Goal: Information Seeking & Learning: Learn about a topic

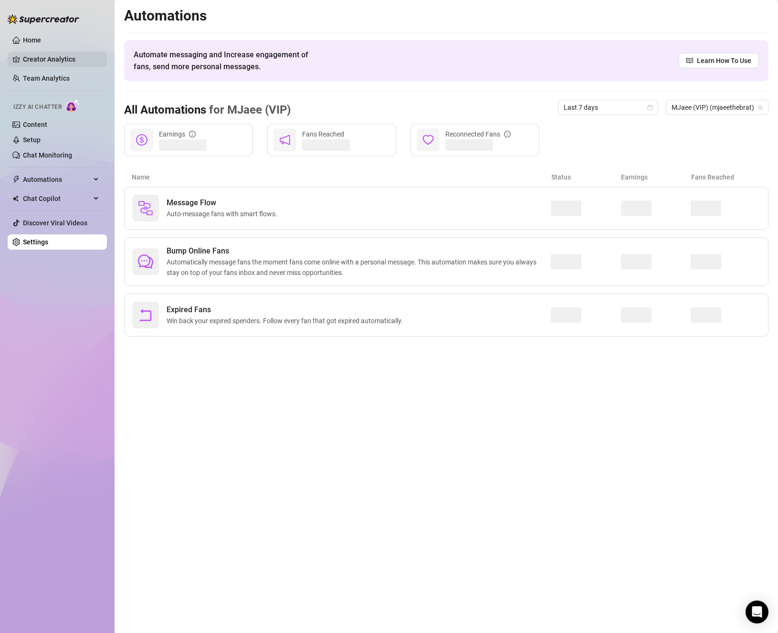
click at [45, 59] on link "Creator Analytics" at bounding box center [61, 59] width 76 height 15
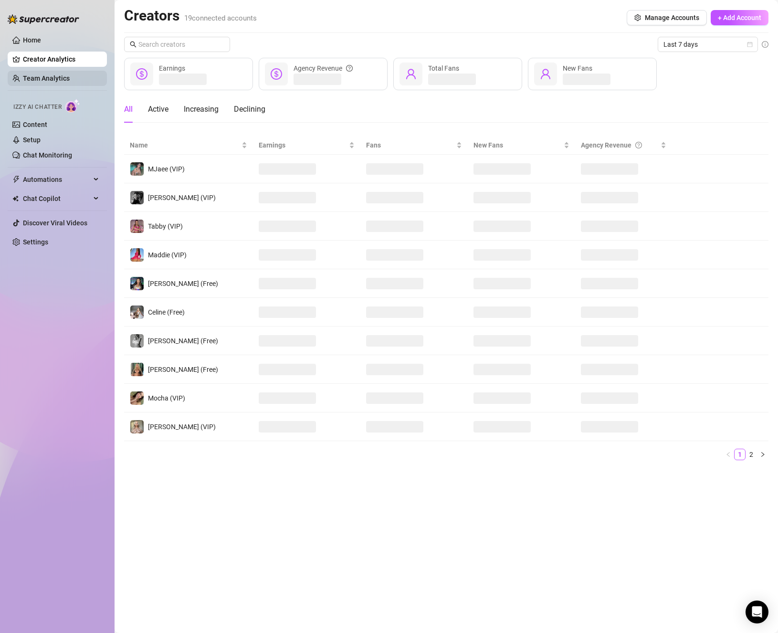
click at [66, 75] on link "Team Analytics" at bounding box center [46, 78] width 47 height 8
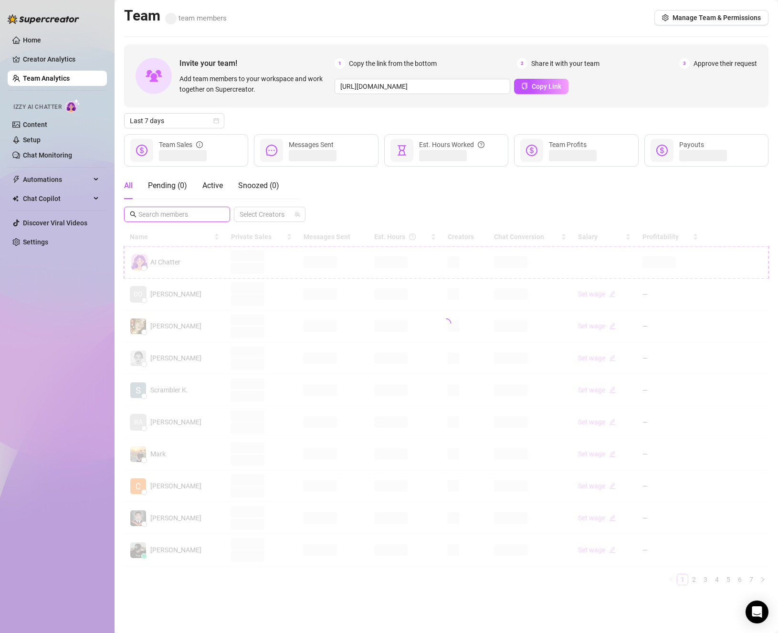
click at [195, 212] on input "text" at bounding box center [177, 214] width 78 height 10
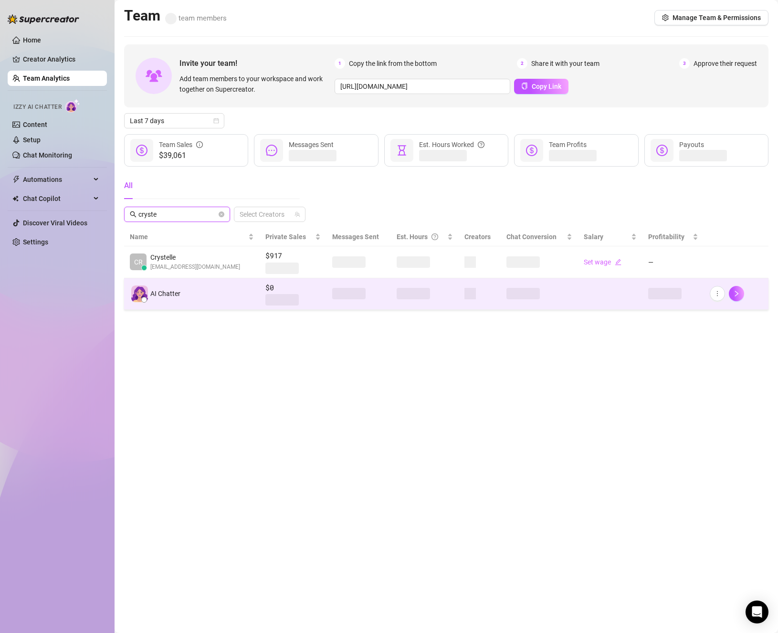
type input "cryste"
click at [156, 298] on span "AI Chatter" at bounding box center [165, 293] width 30 height 10
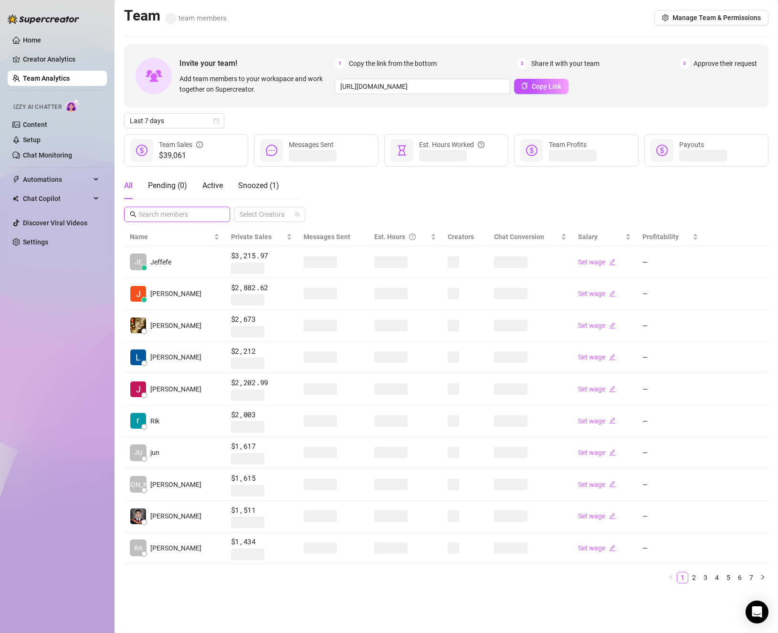
click at [186, 211] on input "text" at bounding box center [177, 214] width 78 height 10
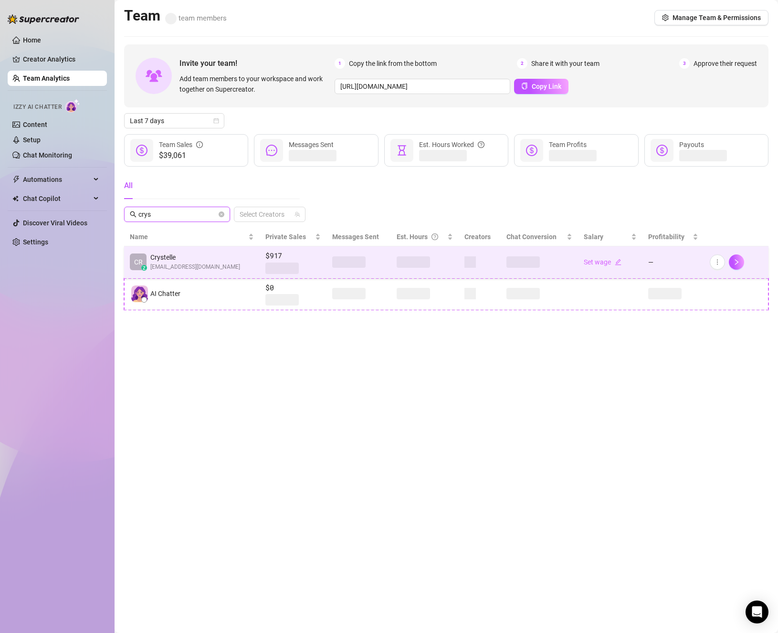
type input "crys"
click at [165, 252] on span "Crystelle" at bounding box center [195, 257] width 90 height 10
